Goal: Task Accomplishment & Management: Manage account settings

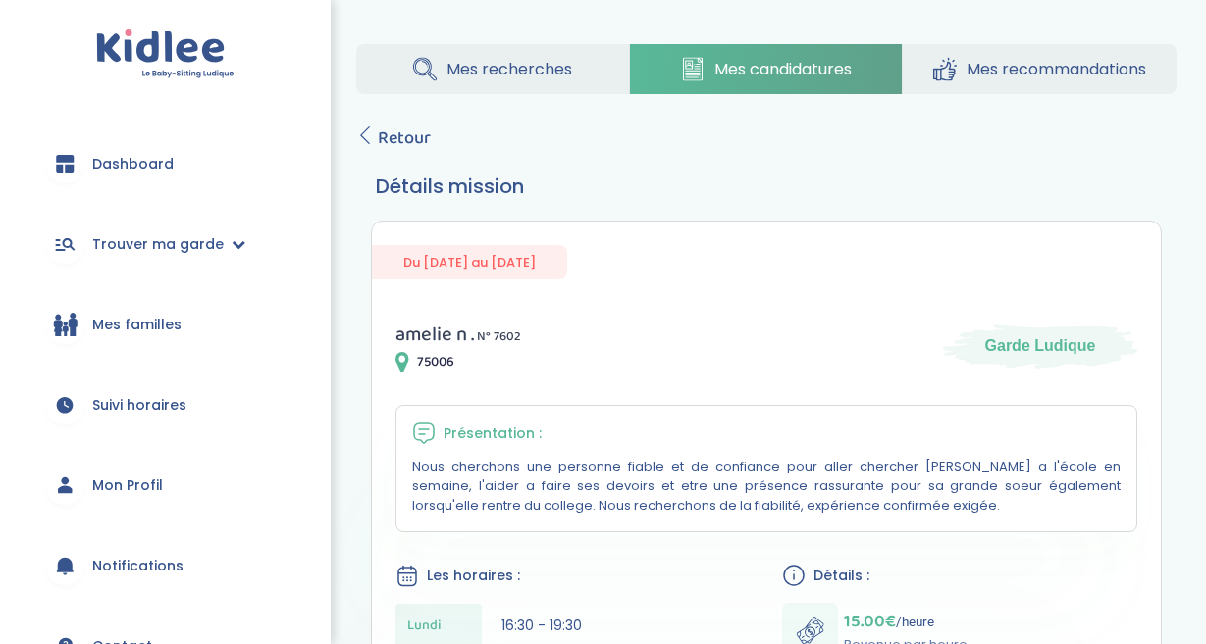
click at [131, 492] on span "Mon Profil" at bounding box center [127, 486] width 71 height 21
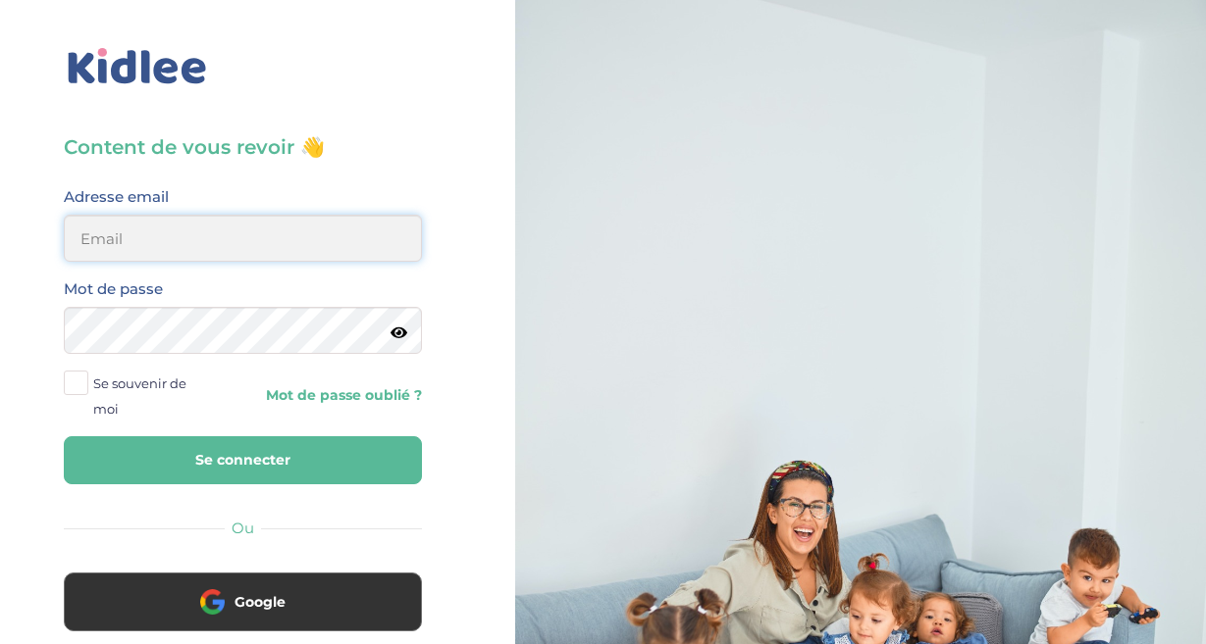
click at [100, 228] on input "email" at bounding box center [243, 238] width 358 height 47
type input "[PERSON_NAME][EMAIL_ADDRESS][DOMAIN_NAME]"
click at [288, 456] on button "Se connecter" at bounding box center [243, 461] width 358 height 48
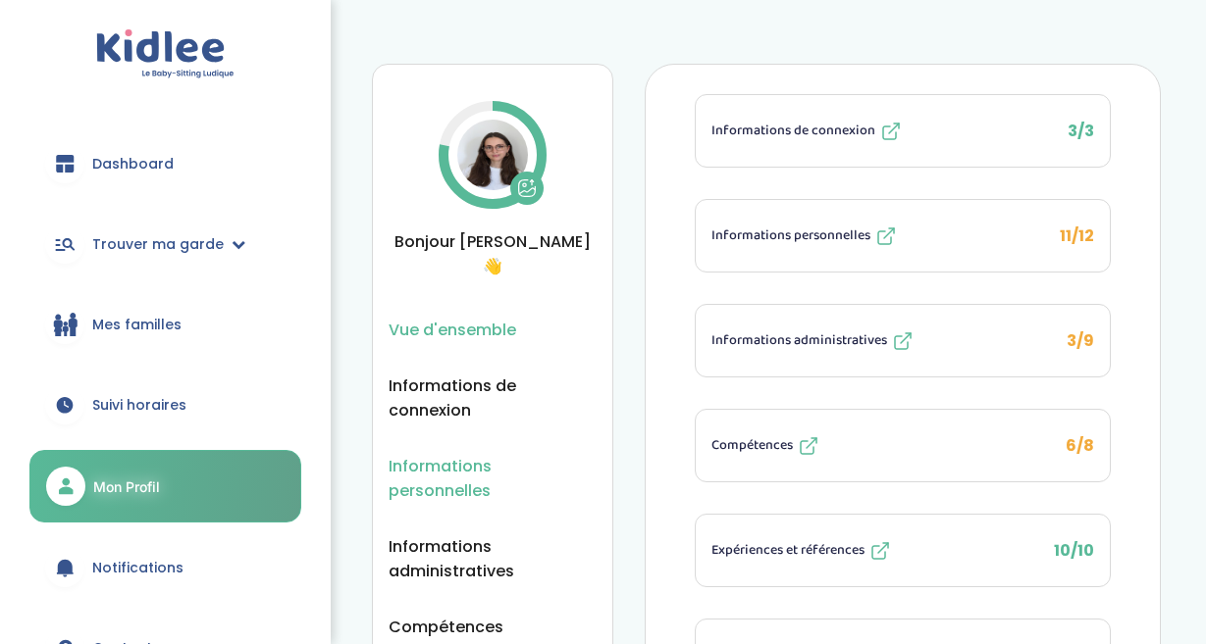
click at [430, 454] on span "Informations personnelles" at bounding box center [492, 478] width 208 height 49
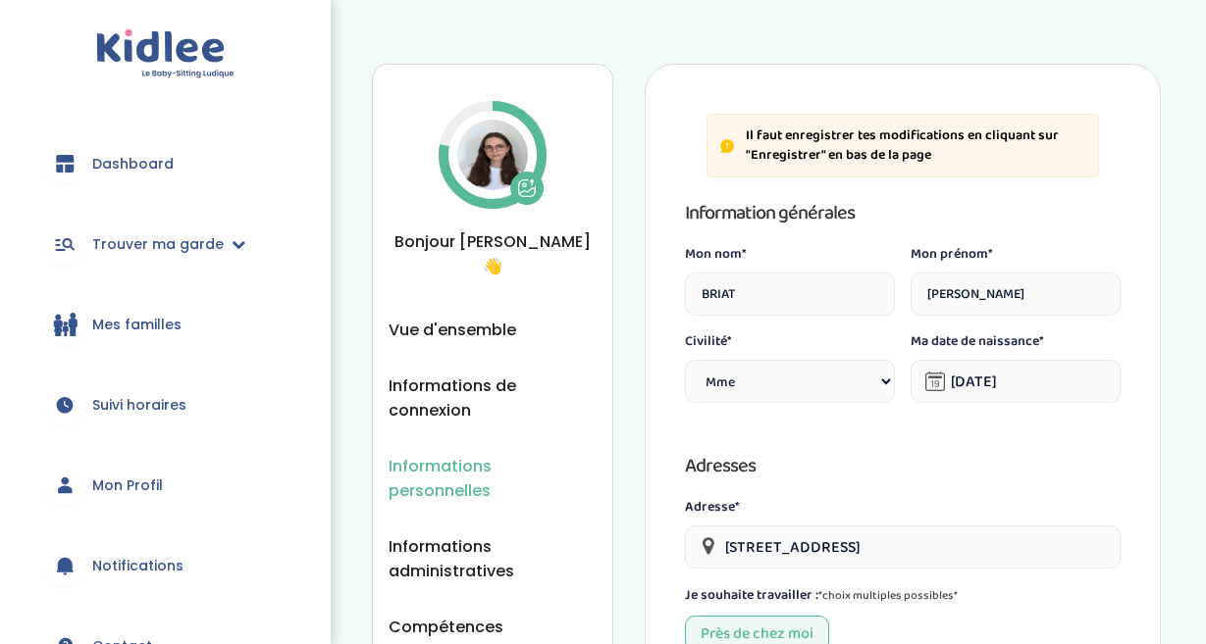
select select "1"
select select "6"
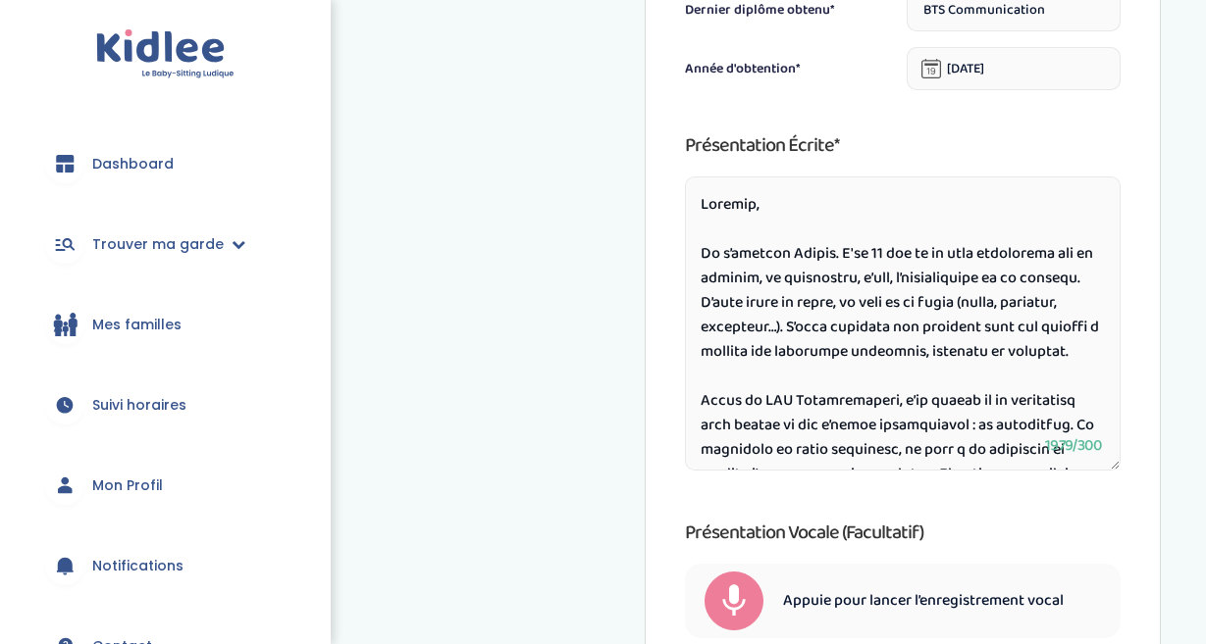
scroll to position [908, 0]
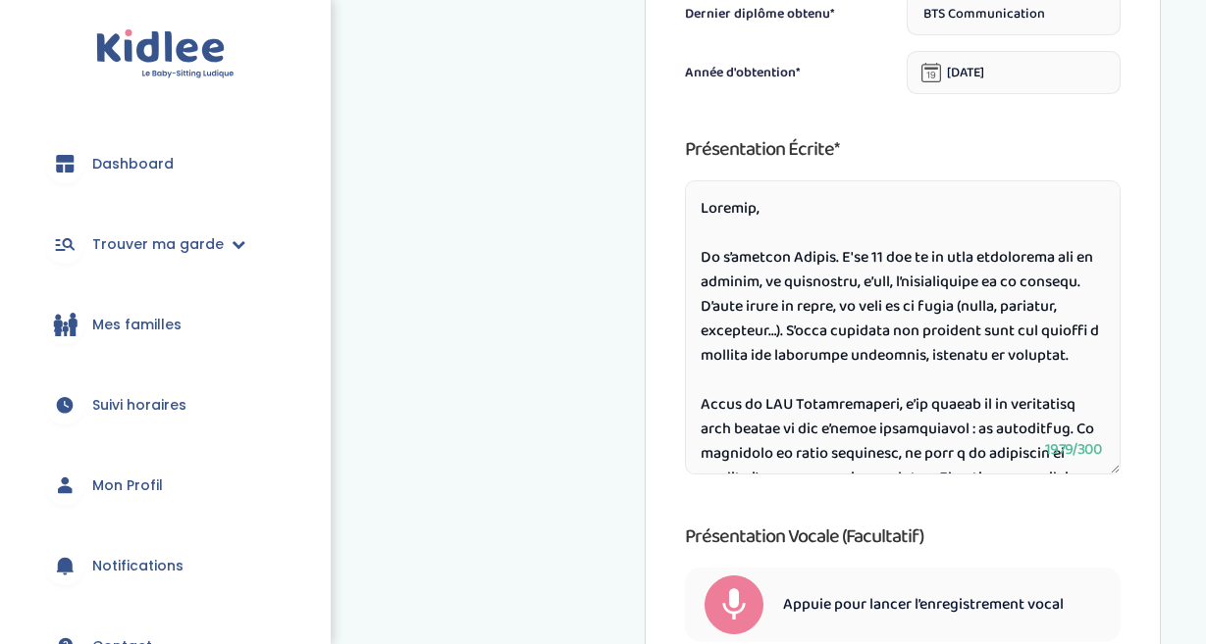
drag, startPoint x: 981, startPoint y: 279, endPoint x: 1053, endPoint y: 279, distance: 72.6
click at [1053, 279] on textarea at bounding box center [903, 327] width 436 height 294
click at [1001, 338] on textarea at bounding box center [903, 327] width 436 height 294
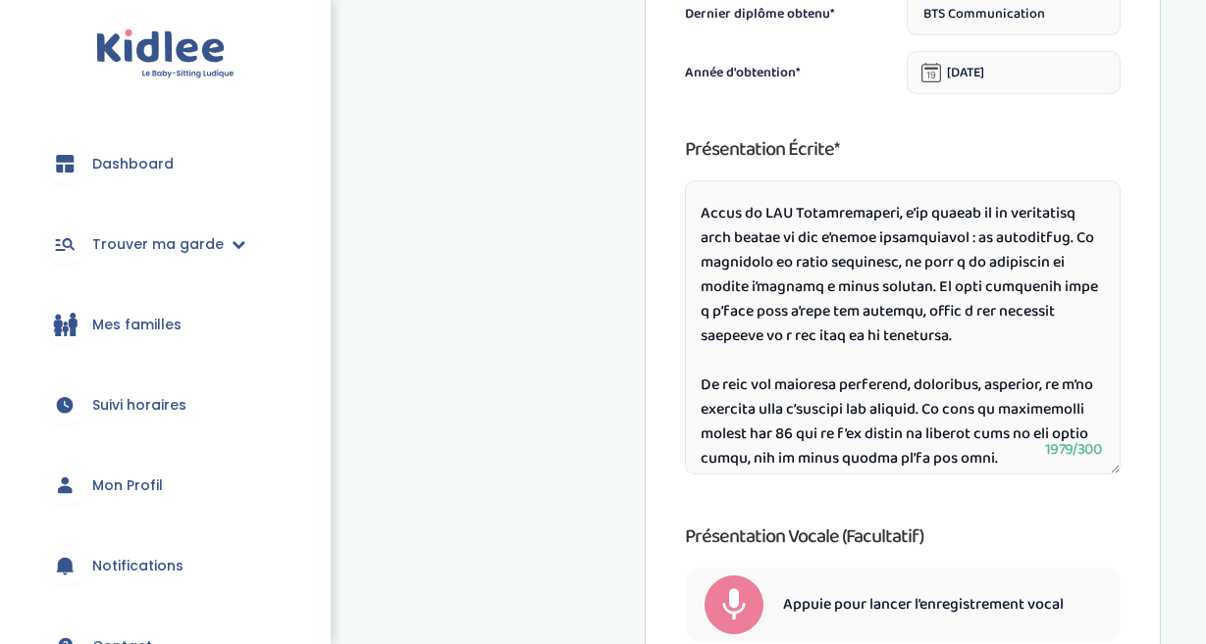
scroll to position [198, 0]
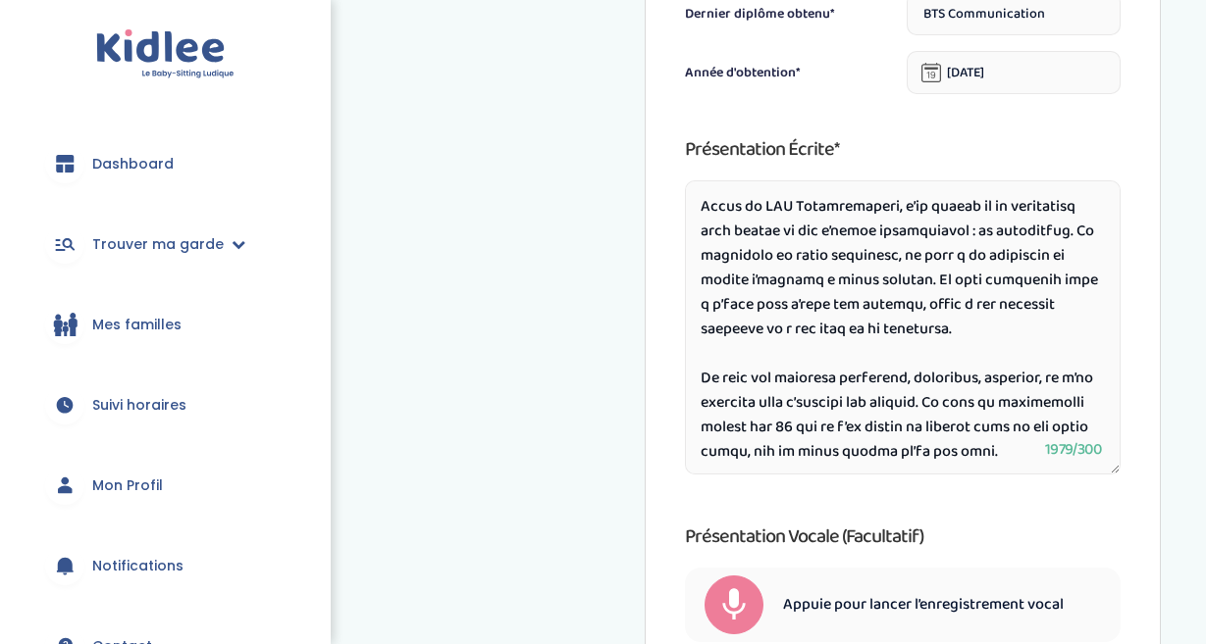
click at [1076, 275] on textarea at bounding box center [903, 327] width 436 height 294
drag, startPoint x: 848, startPoint y: 305, endPoint x: 909, endPoint y: 325, distance: 63.9
click at [909, 325] on textarea at bounding box center [903, 327] width 436 height 294
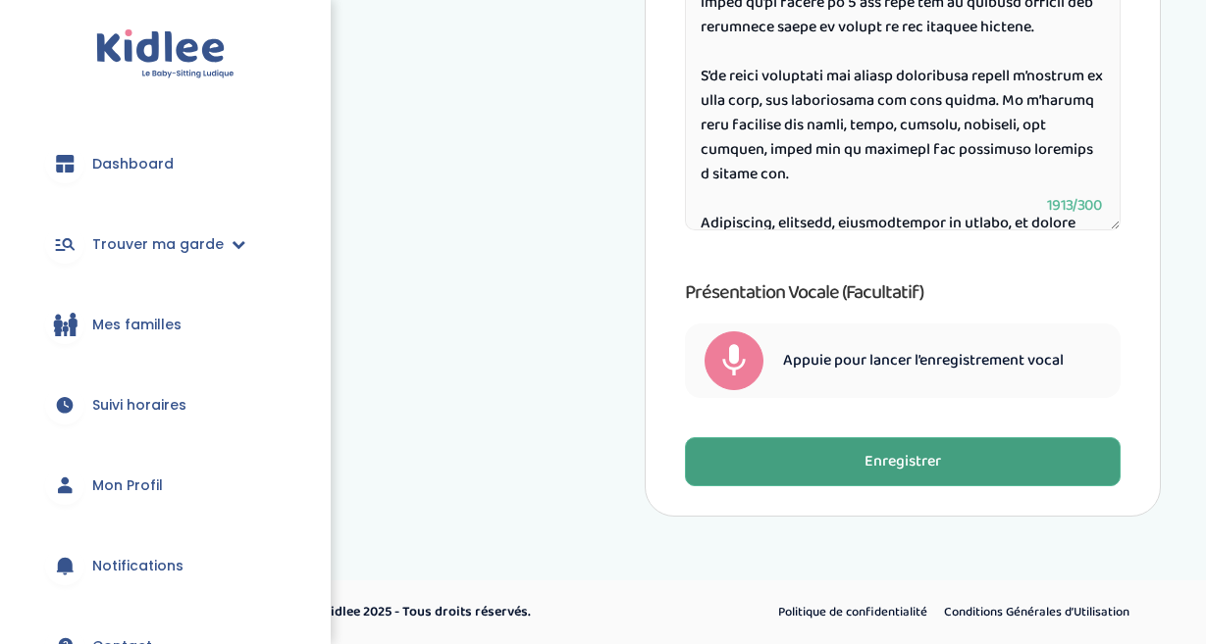
scroll to position [1152, 0]
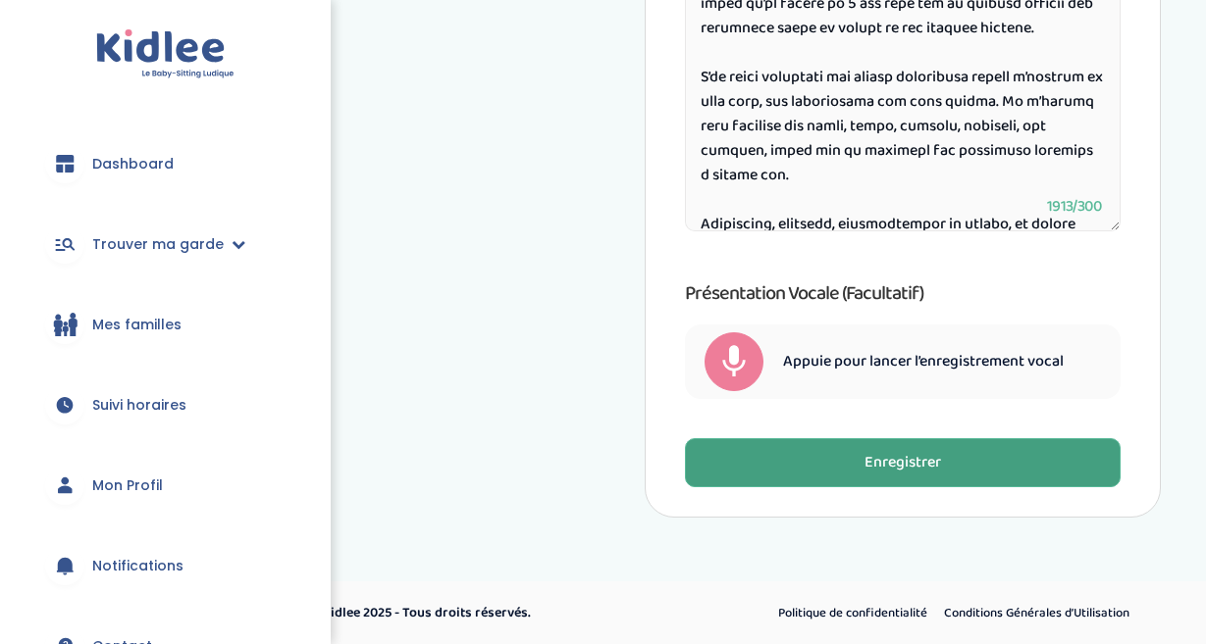
type textarea "Bonjour, Je m’appelle Jeanne. J'ai 23 ans et je suis passionnée par la musique,…"
click at [798, 480] on button "Enregistrer" at bounding box center [903, 462] width 436 height 49
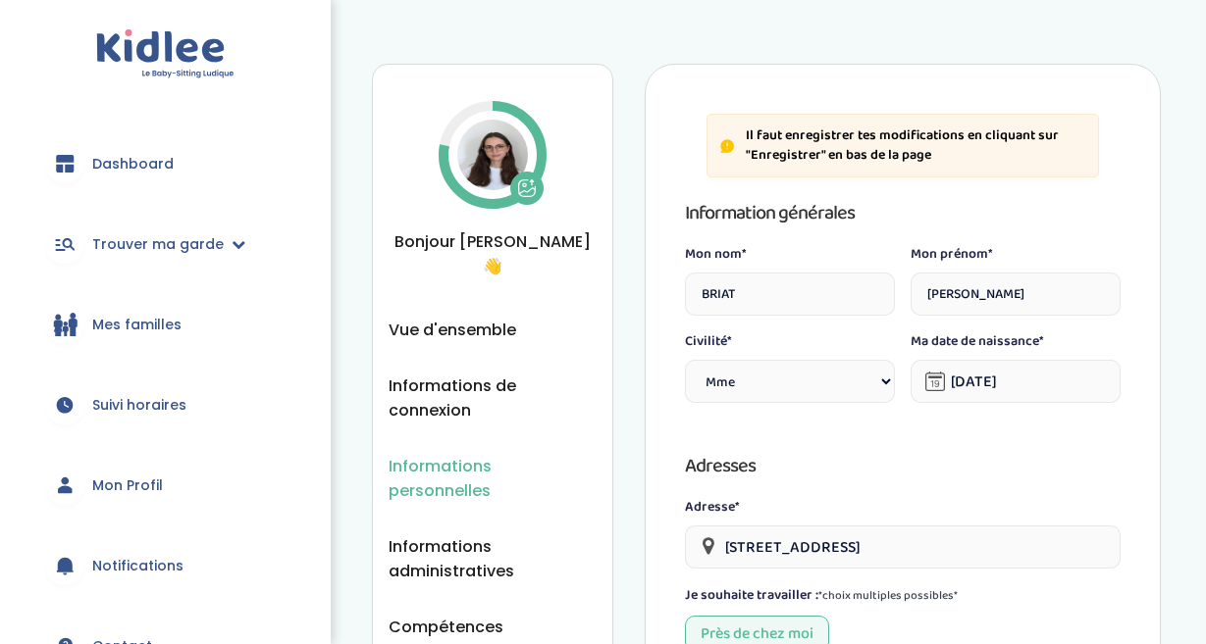
scroll to position [0, 0]
click at [483, 166] on img at bounding box center [492, 155] width 71 height 71
click at [511, 318] on span "Vue d'ensemble" at bounding box center [452, 330] width 128 height 25
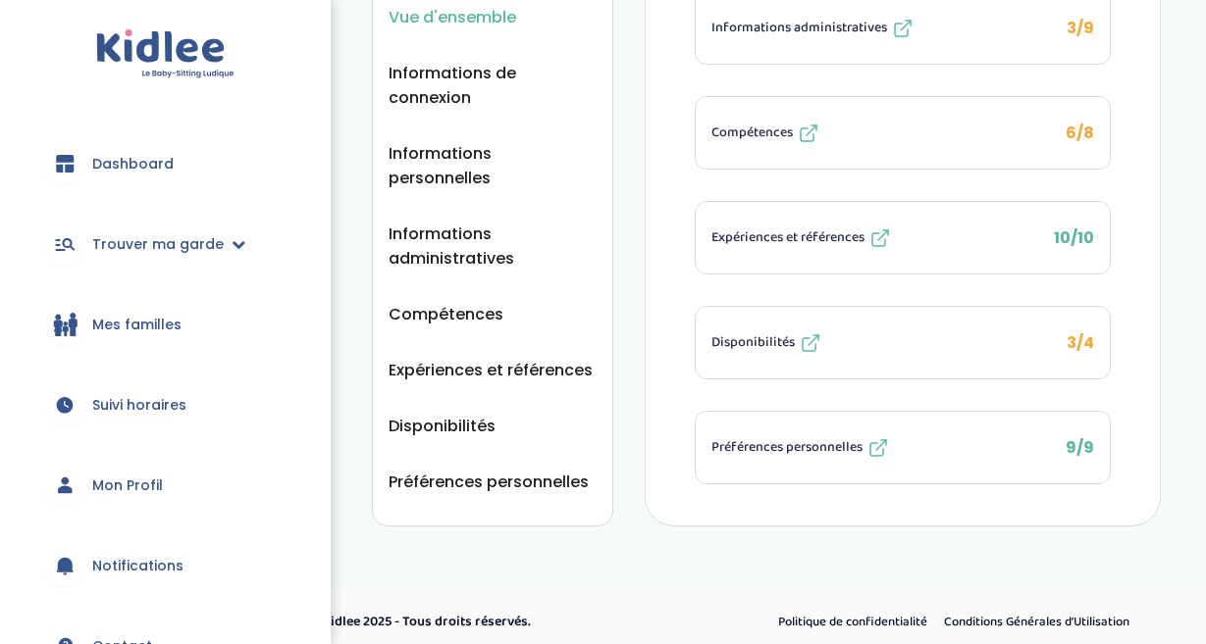
scroll to position [311, 0]
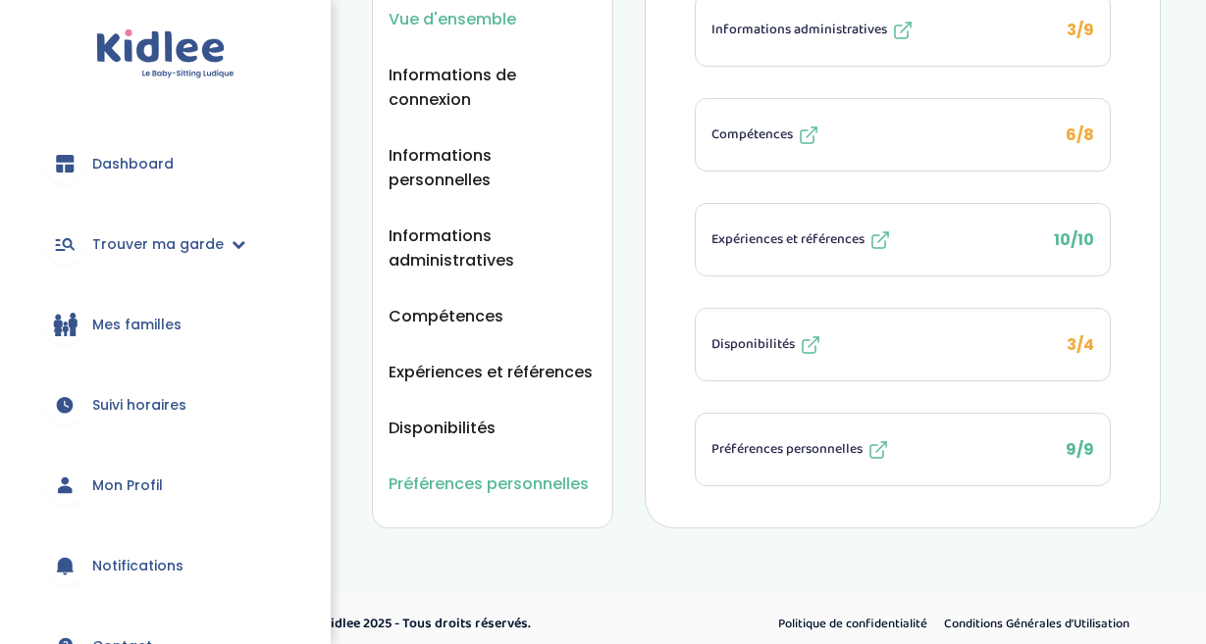
click at [475, 472] on span "Préférences personnelles" at bounding box center [488, 484] width 200 height 25
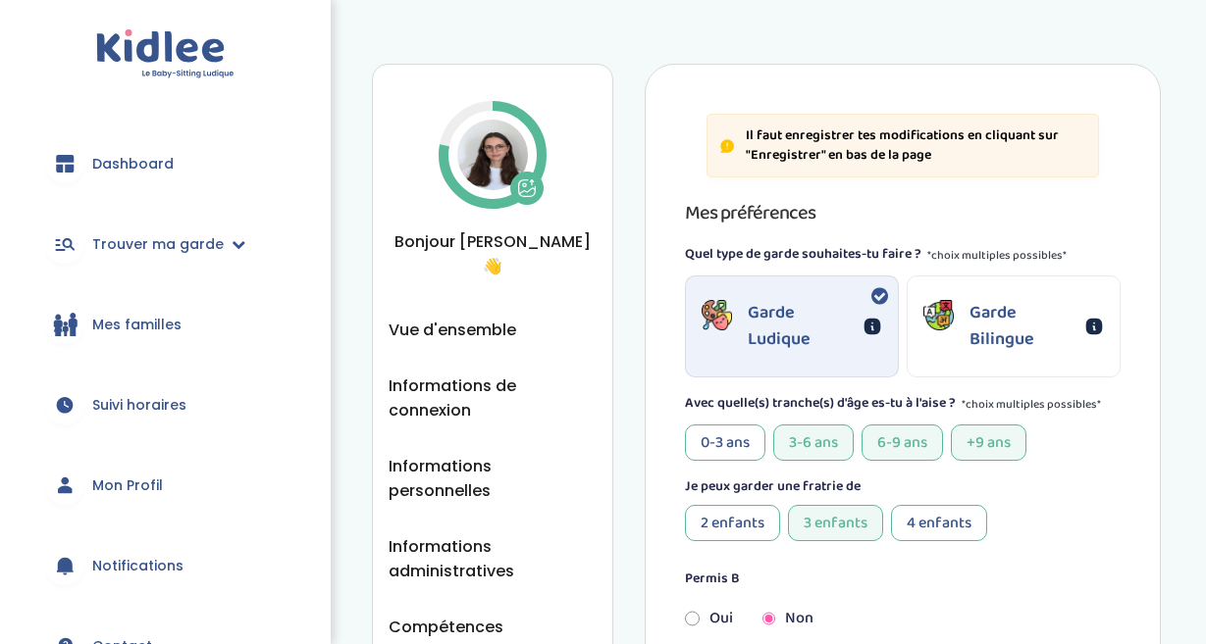
click at [716, 443] on div "0-3 ans" at bounding box center [725, 443] width 80 height 36
click at [712, 438] on div "0-3 ans" at bounding box center [725, 443] width 80 height 36
click at [708, 518] on div "2 enfants" at bounding box center [732, 523] width 95 height 36
click at [744, 445] on div "0-3 ans" at bounding box center [725, 443] width 80 height 36
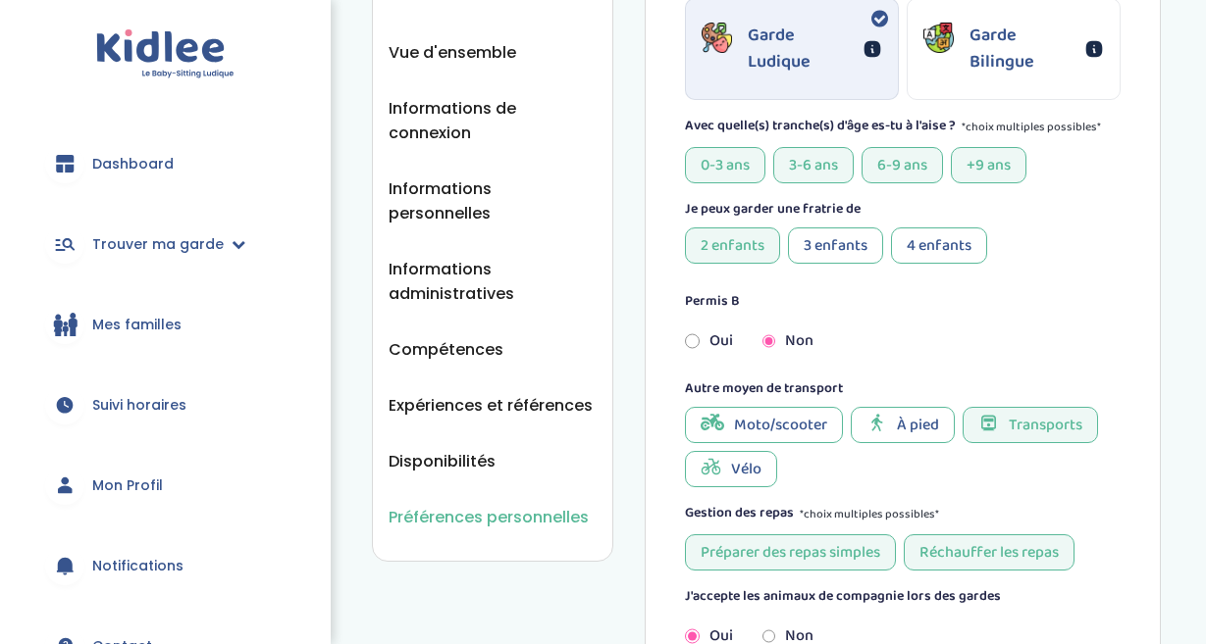
scroll to position [281, 0]
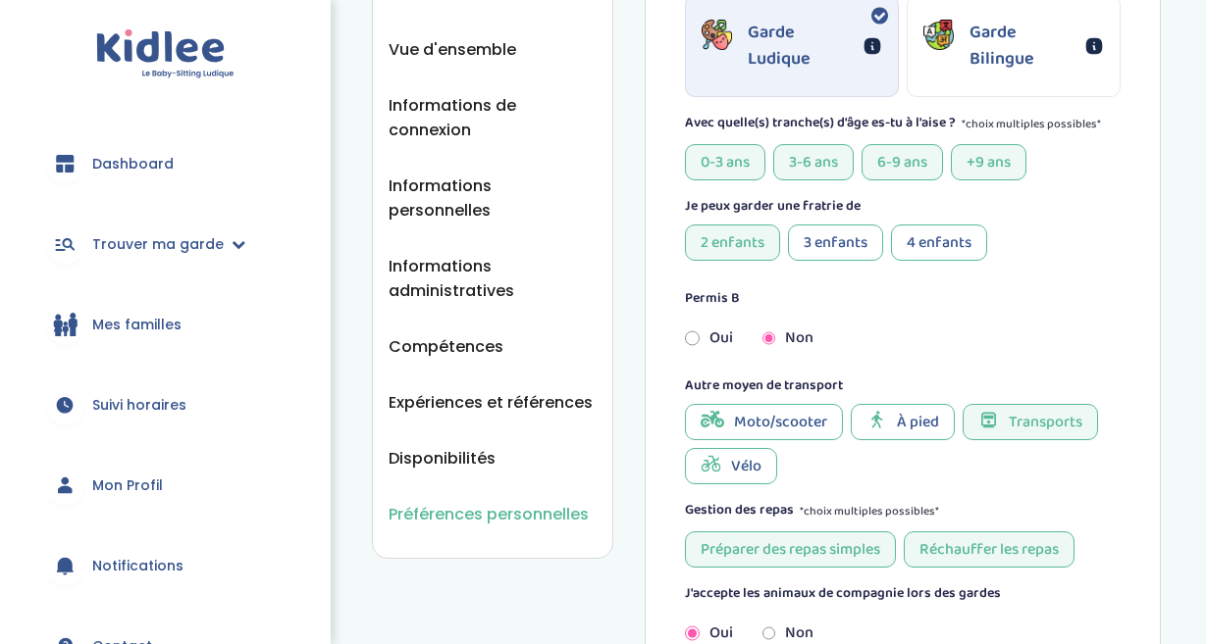
click at [732, 152] on div "0-3 ans" at bounding box center [725, 162] width 80 height 36
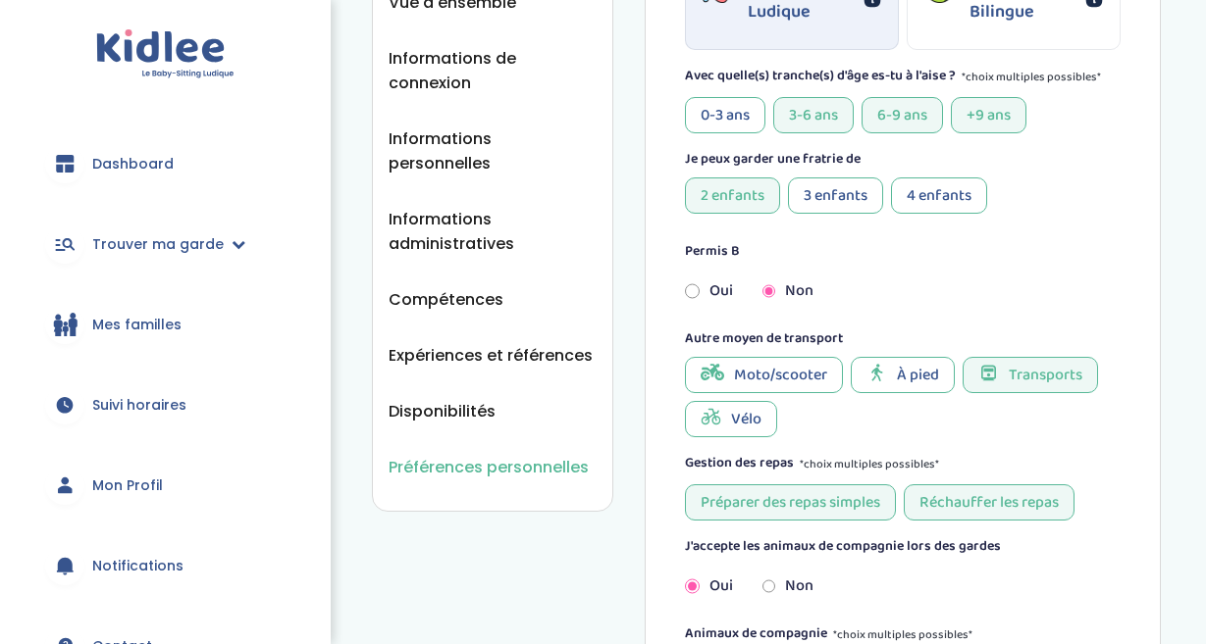
scroll to position [331, 0]
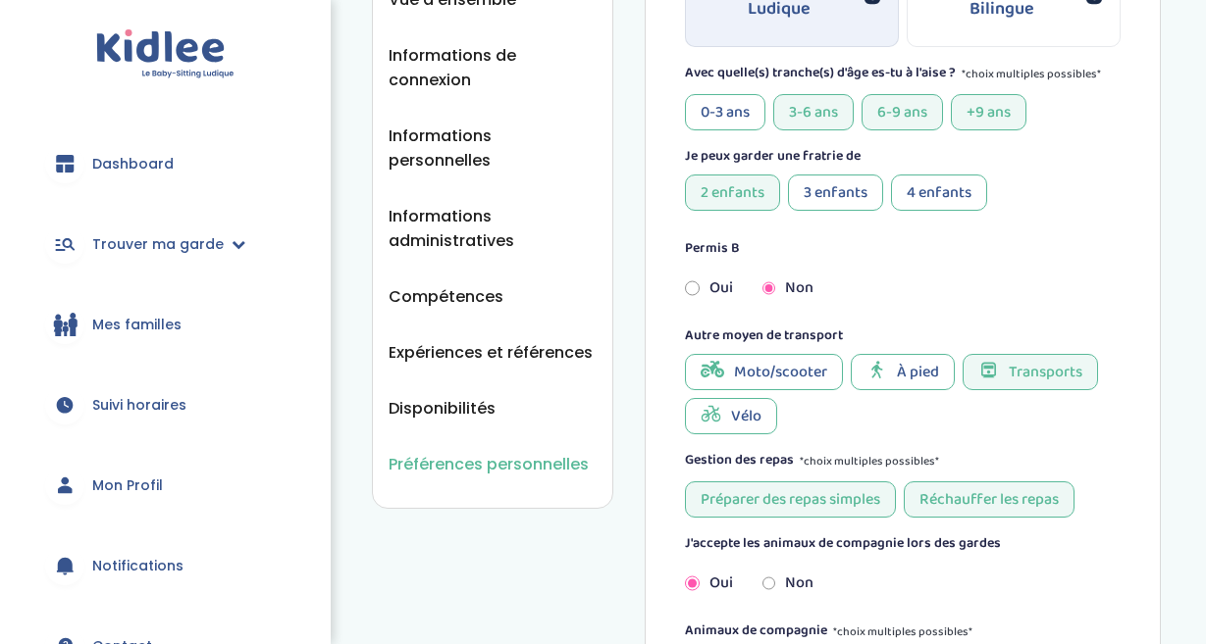
click at [769, 412] on div "Vélo" at bounding box center [731, 416] width 92 height 36
click at [712, 423] on div "Vélo" at bounding box center [731, 416] width 92 height 36
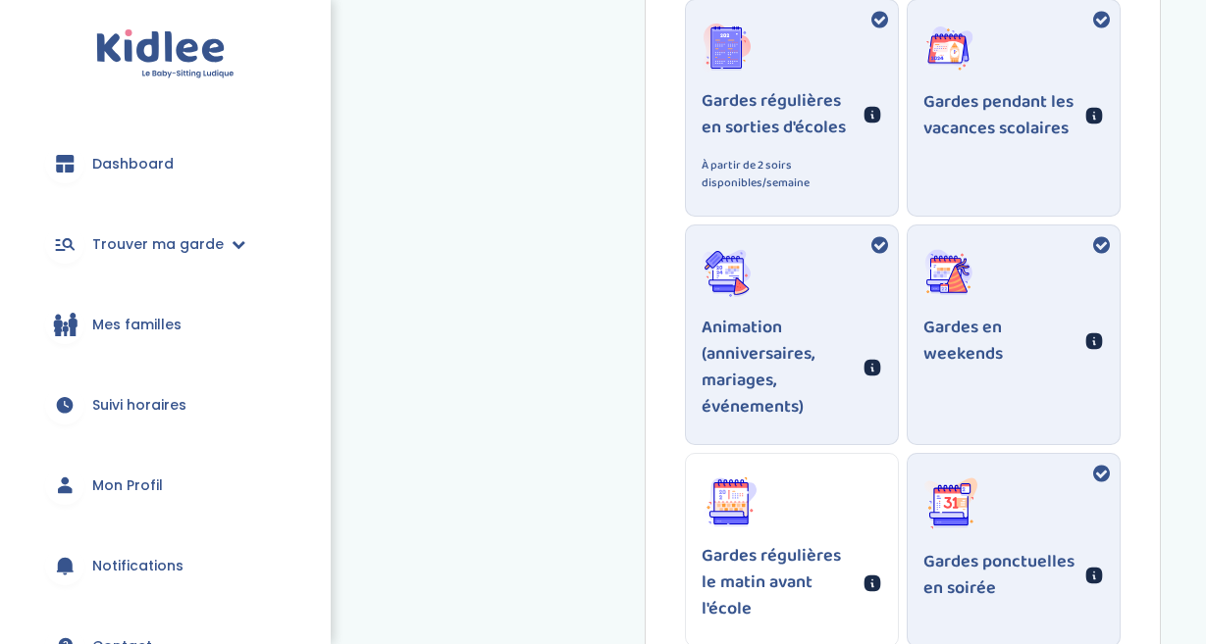
scroll to position [1416, 0]
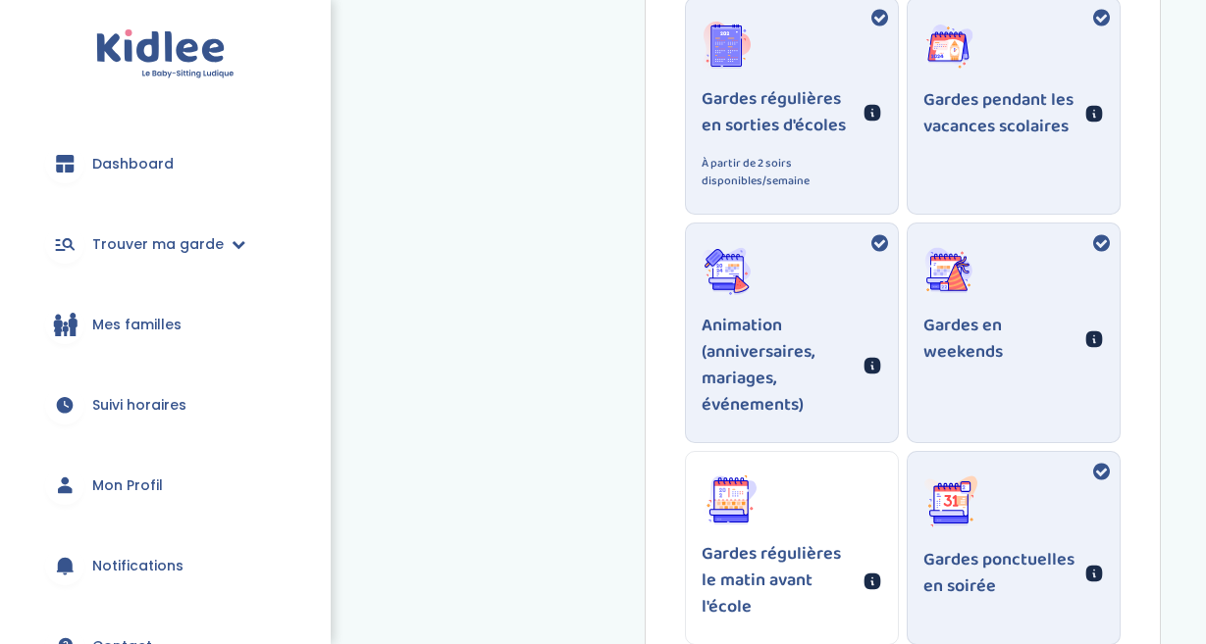
click at [869, 227] on div "Animation (anniversaires, mariages, événements)" at bounding box center [792, 333] width 212 height 219
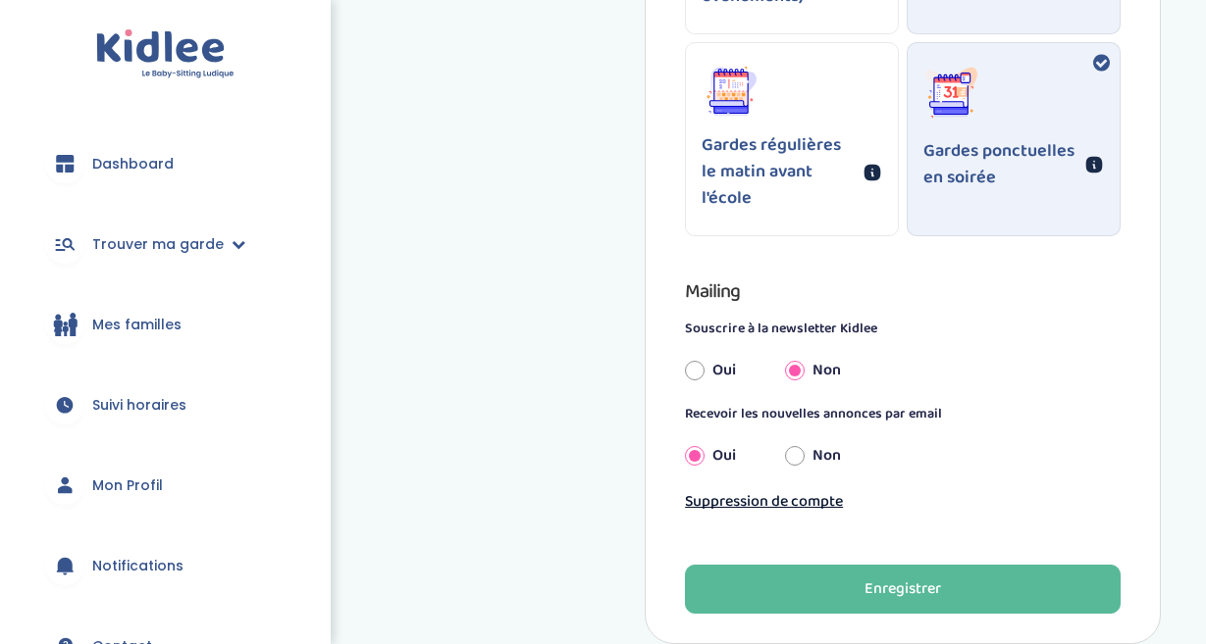
scroll to position [1827, 0]
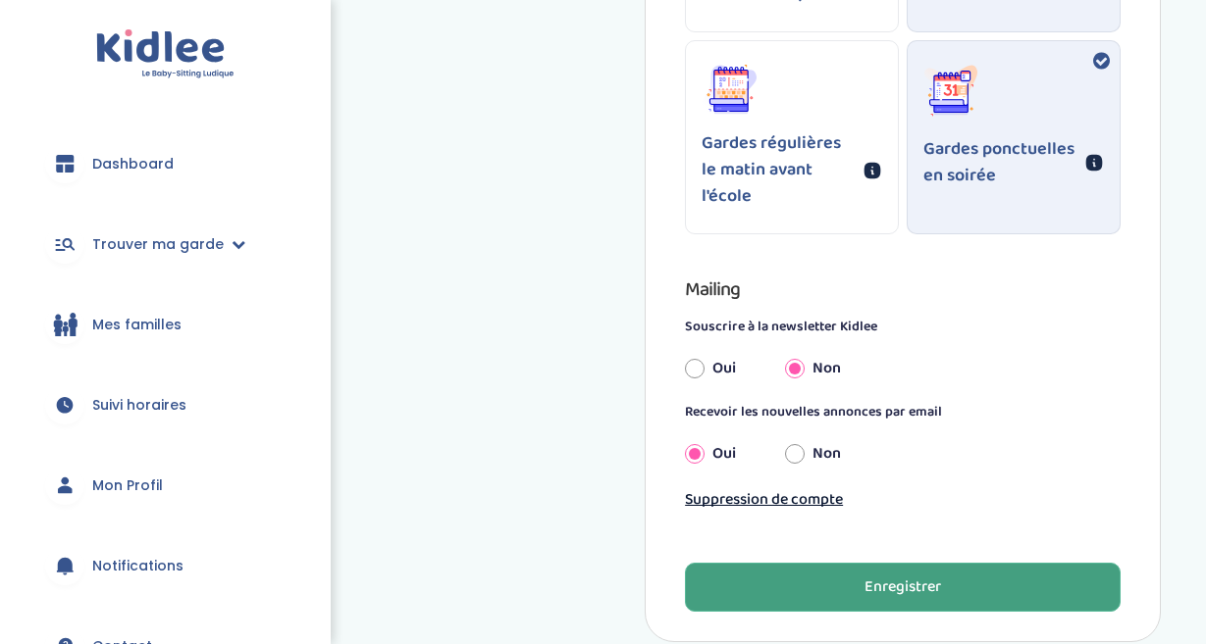
click at [803, 563] on button "Enregistrer" at bounding box center [903, 587] width 436 height 49
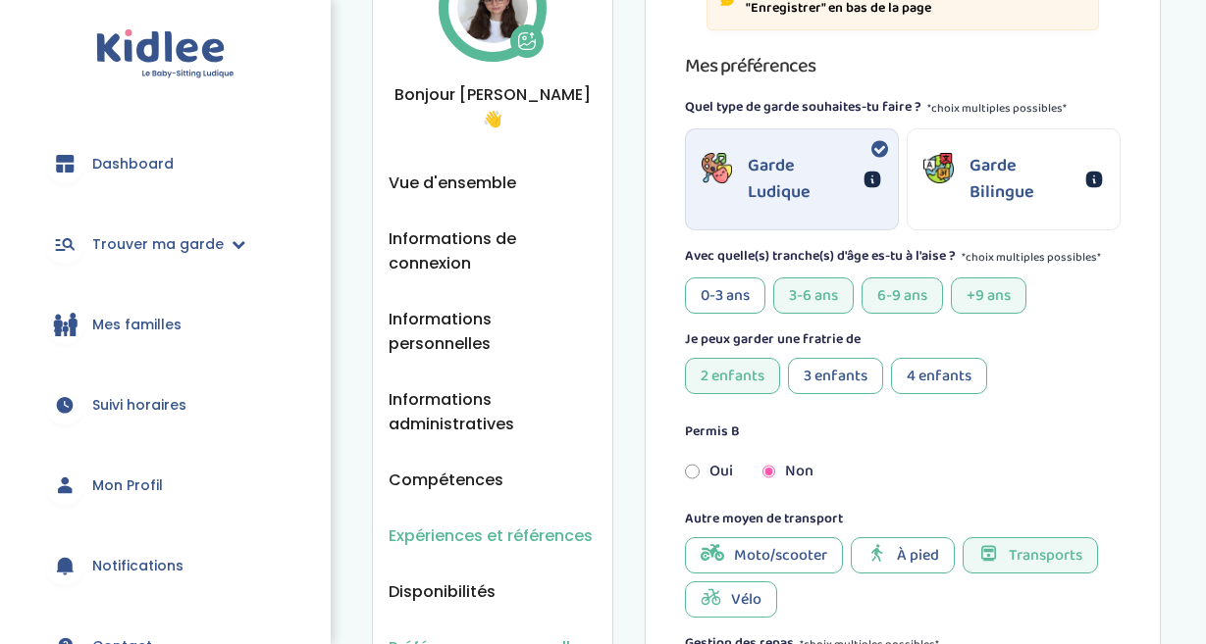
scroll to position [152, 0]
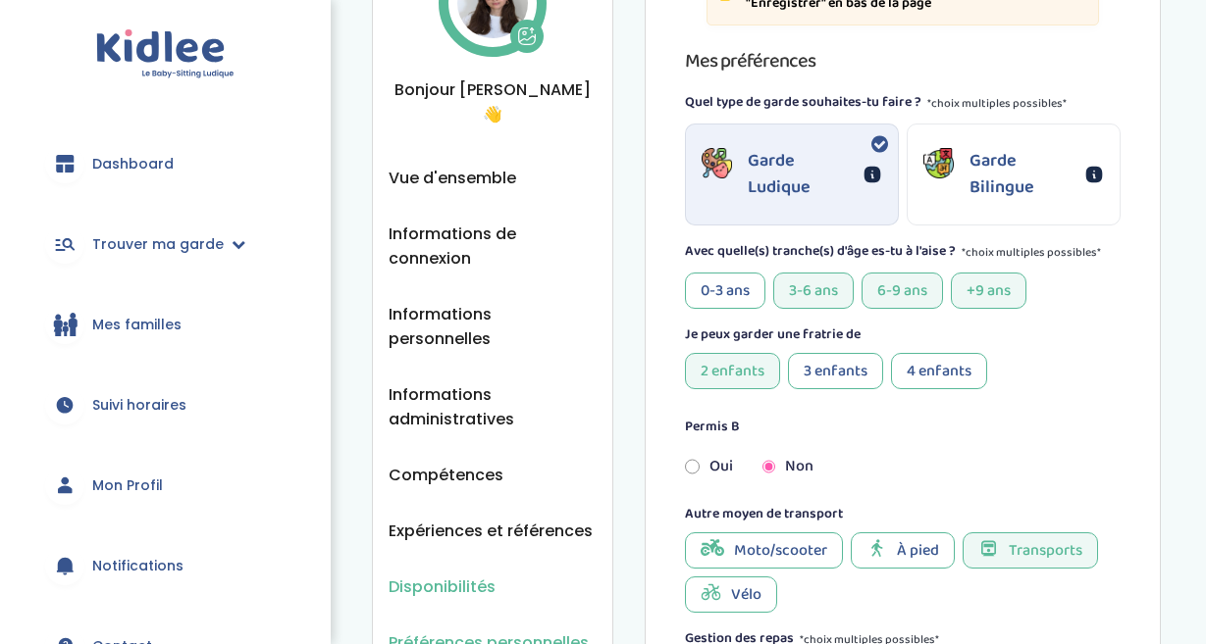
click at [448, 575] on span "Disponibilités" at bounding box center [441, 587] width 107 height 25
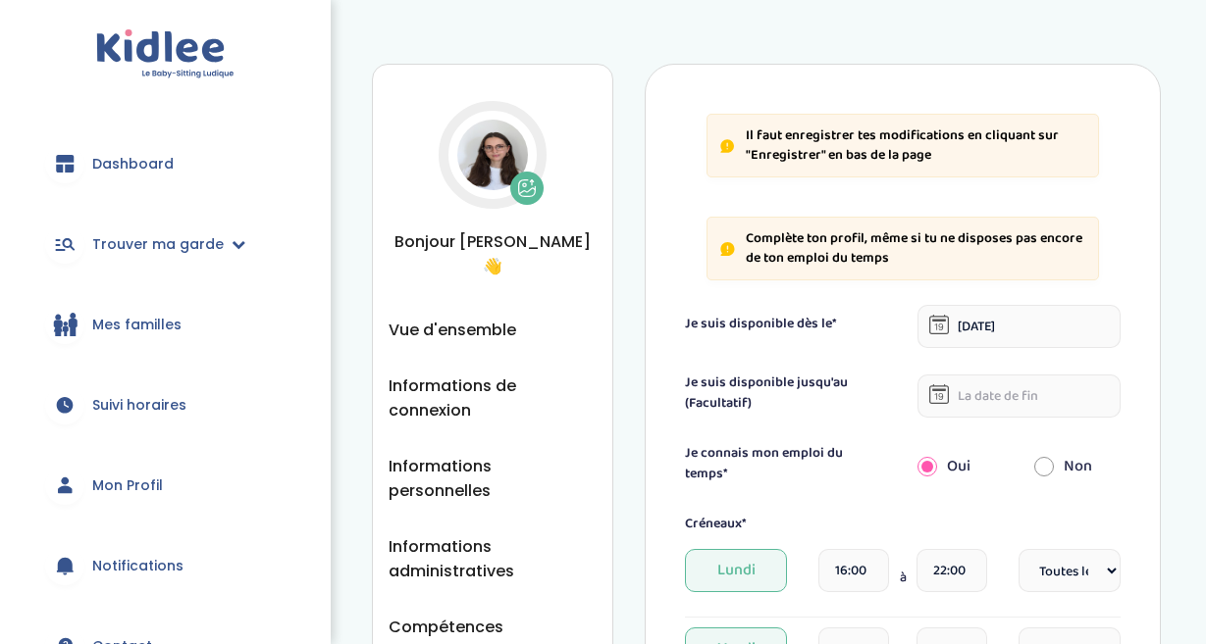
select select "1"
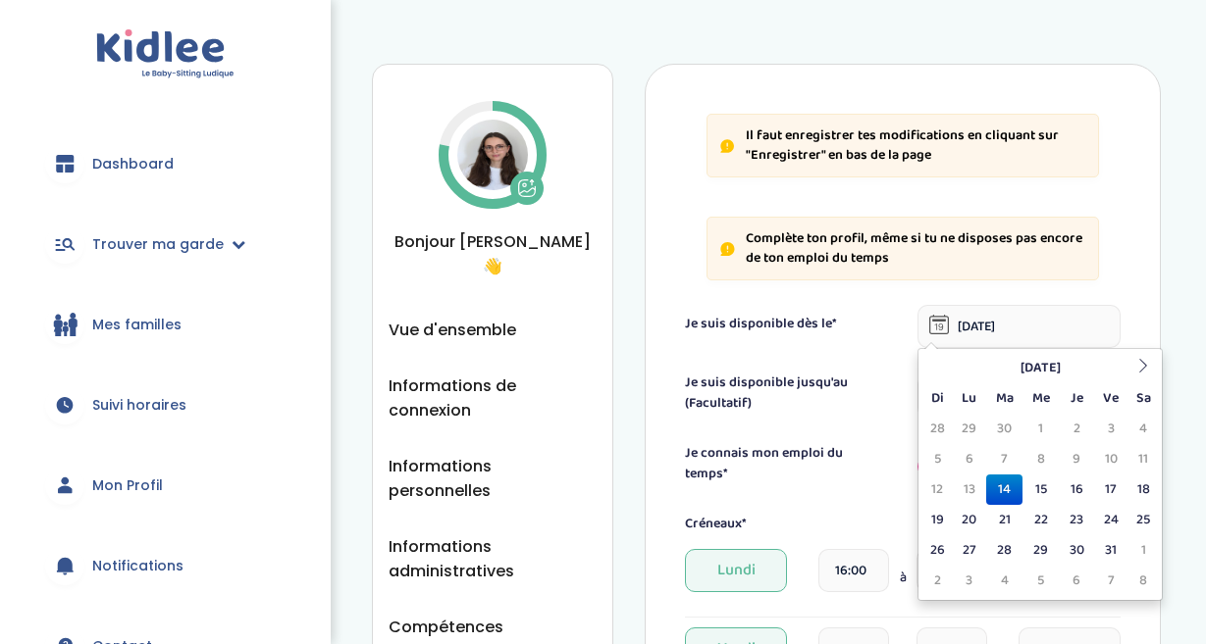
click at [967, 320] on input "[DATE]" at bounding box center [1018, 326] width 203 height 43
click at [964, 523] on td "20" at bounding box center [968, 520] width 34 height 30
type input "[DATE]"
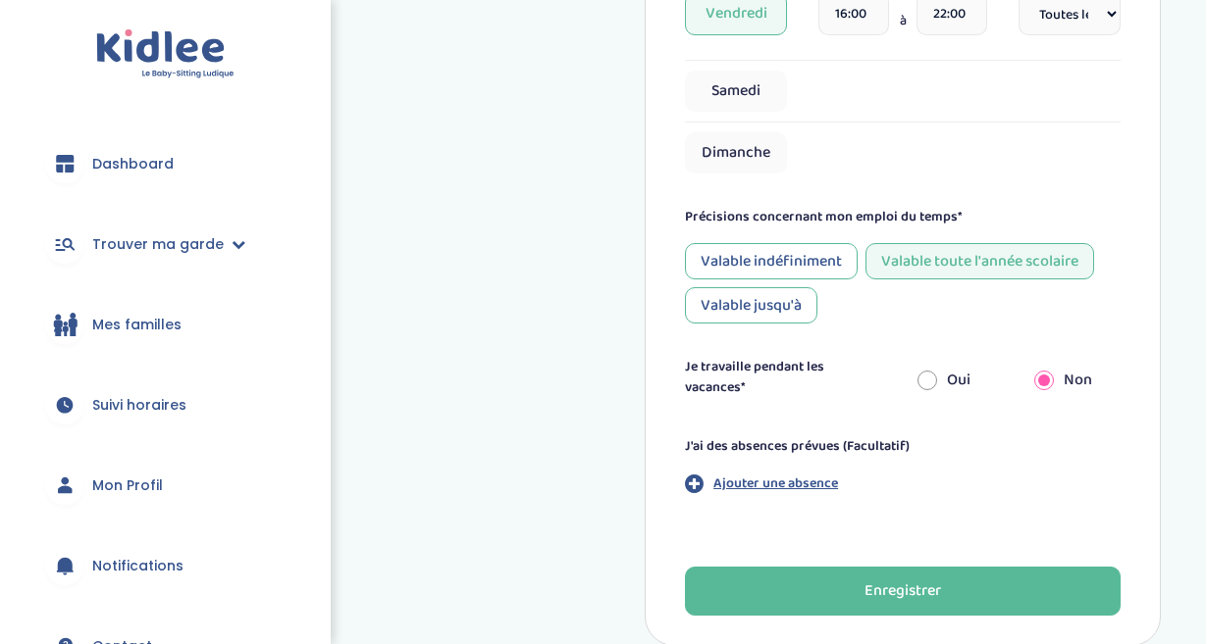
scroll to position [873, 0]
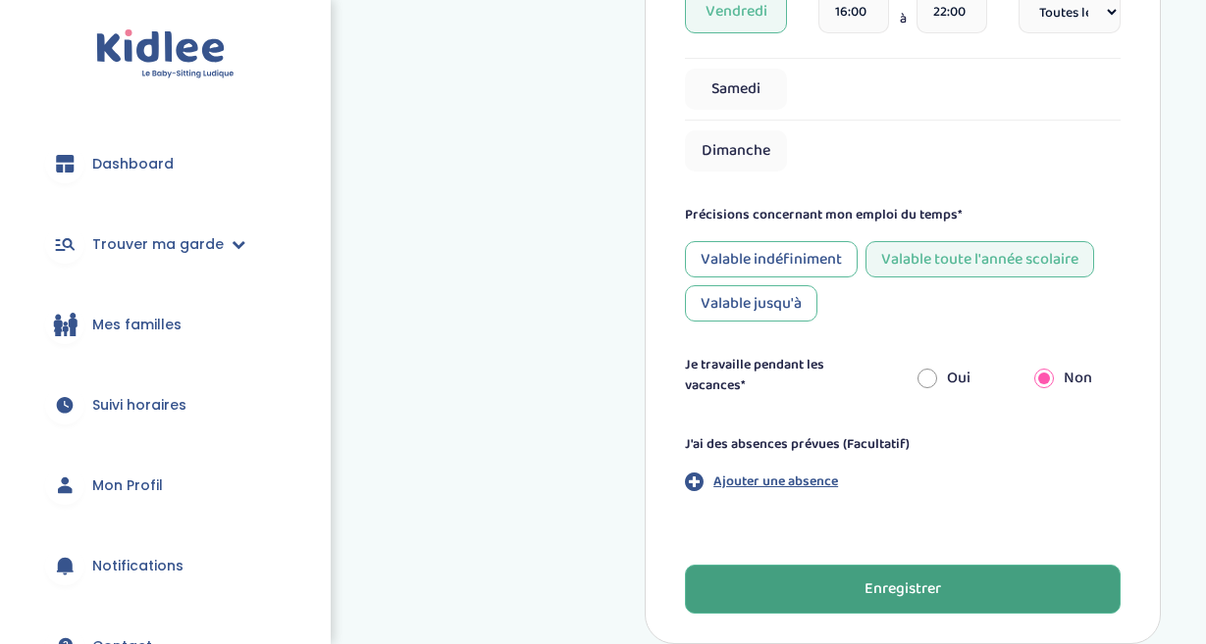
click at [917, 579] on div "Enregistrer" at bounding box center [902, 590] width 77 height 23
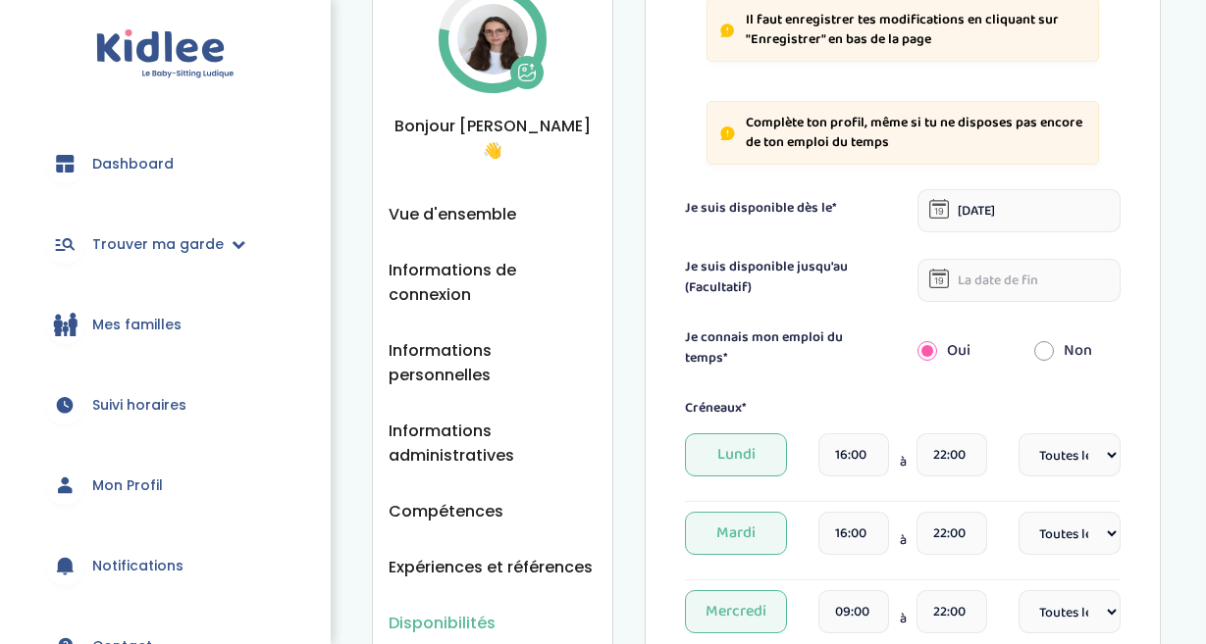
scroll to position [0, 0]
